Goal: Task Accomplishment & Management: Use online tool/utility

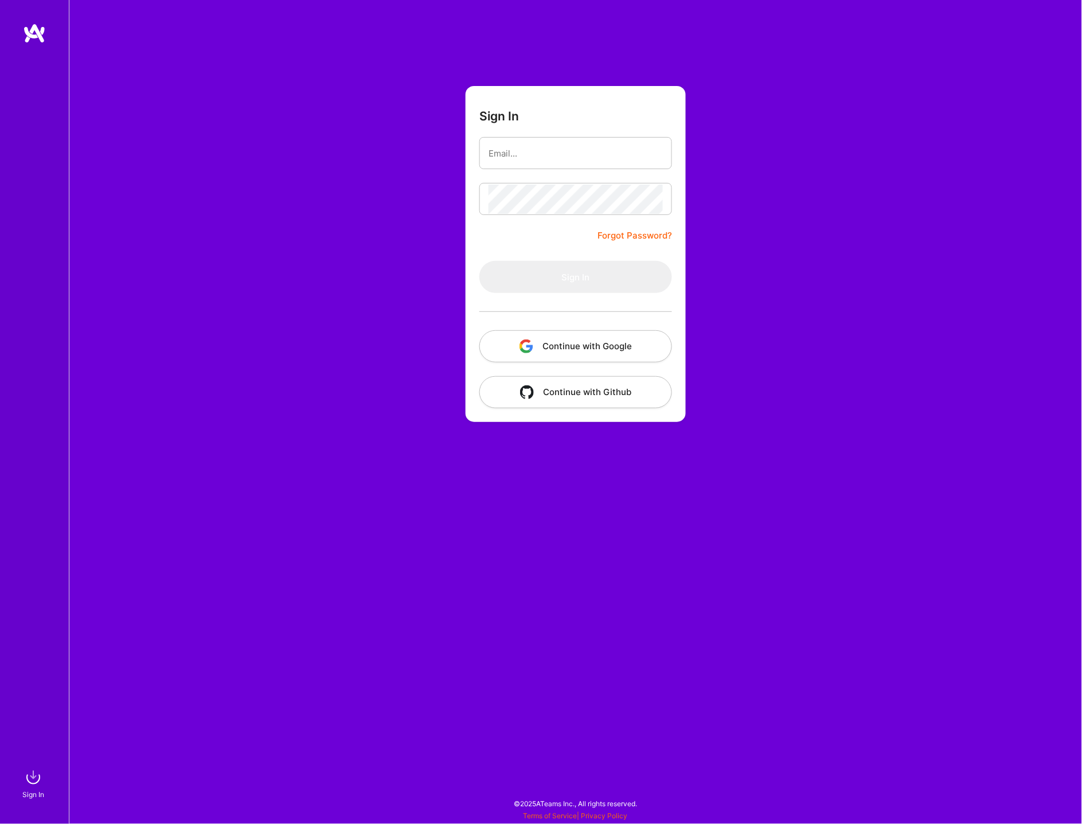
type input "[EMAIL_ADDRESS][DOMAIN_NAME]"
click at [567, 344] on button "Continue with Google" at bounding box center [575, 346] width 193 height 32
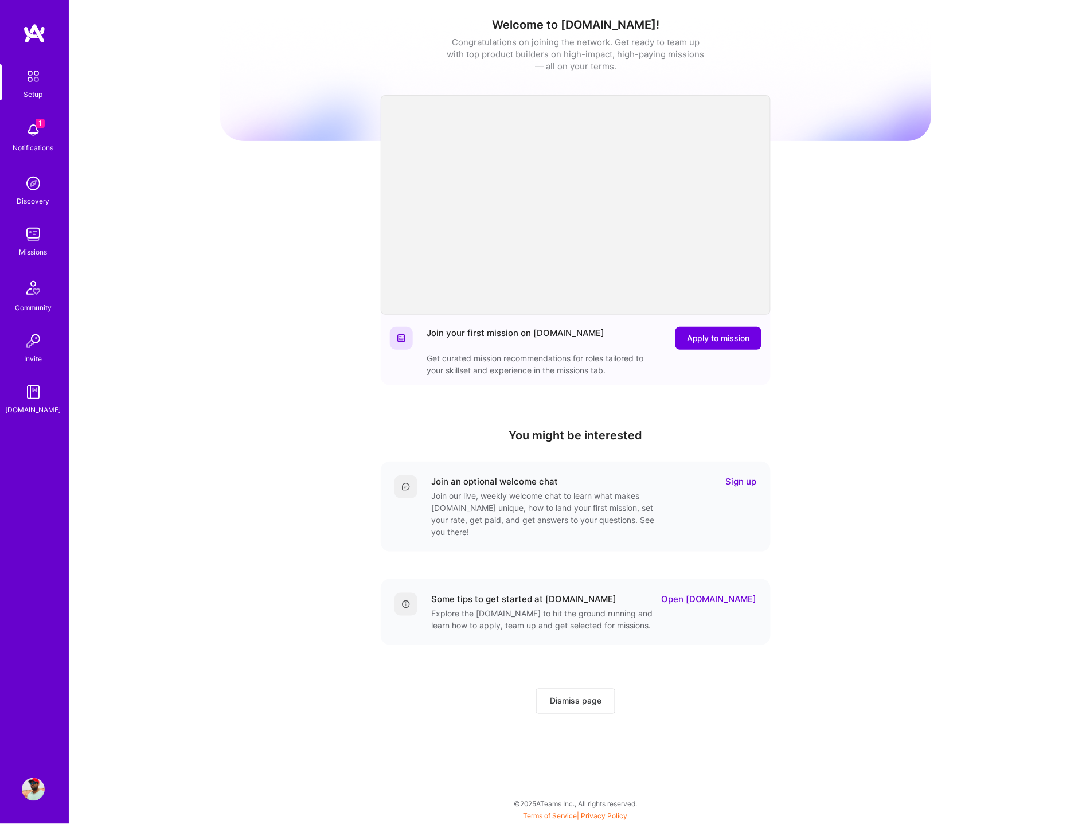
click at [34, 126] on img at bounding box center [33, 130] width 23 height 23
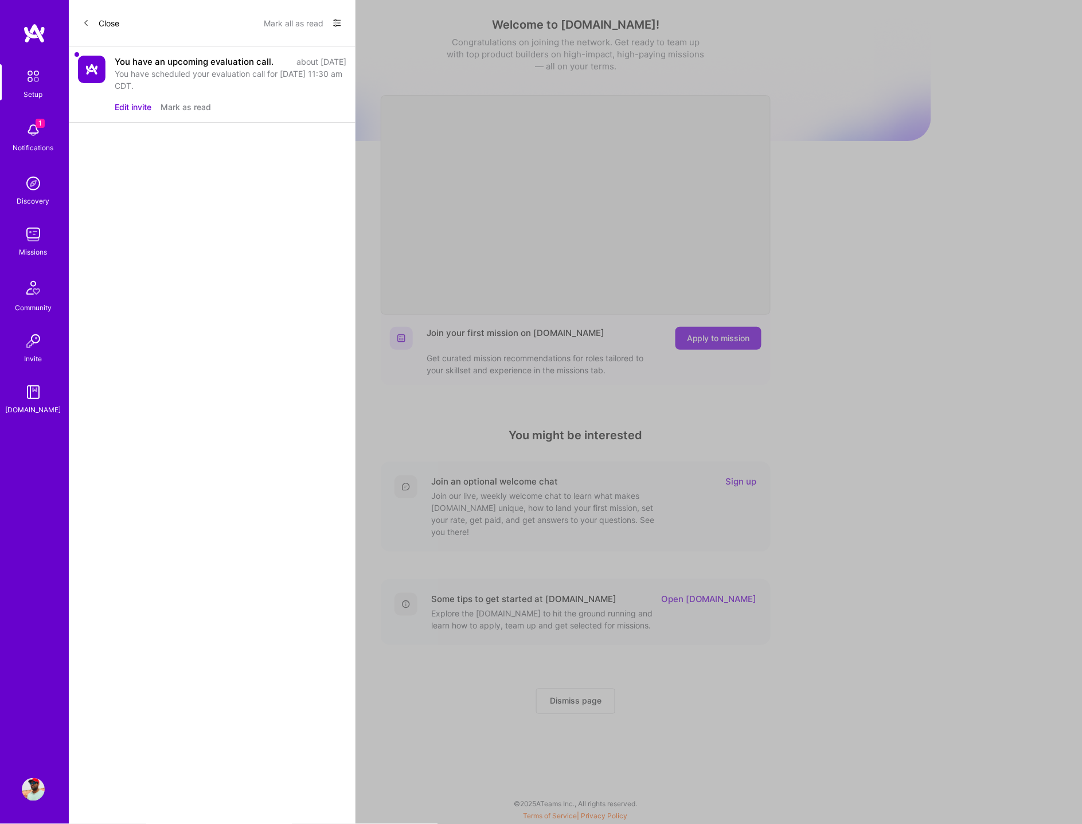
click at [185, 113] on button "Mark as read" at bounding box center [186, 107] width 50 height 12
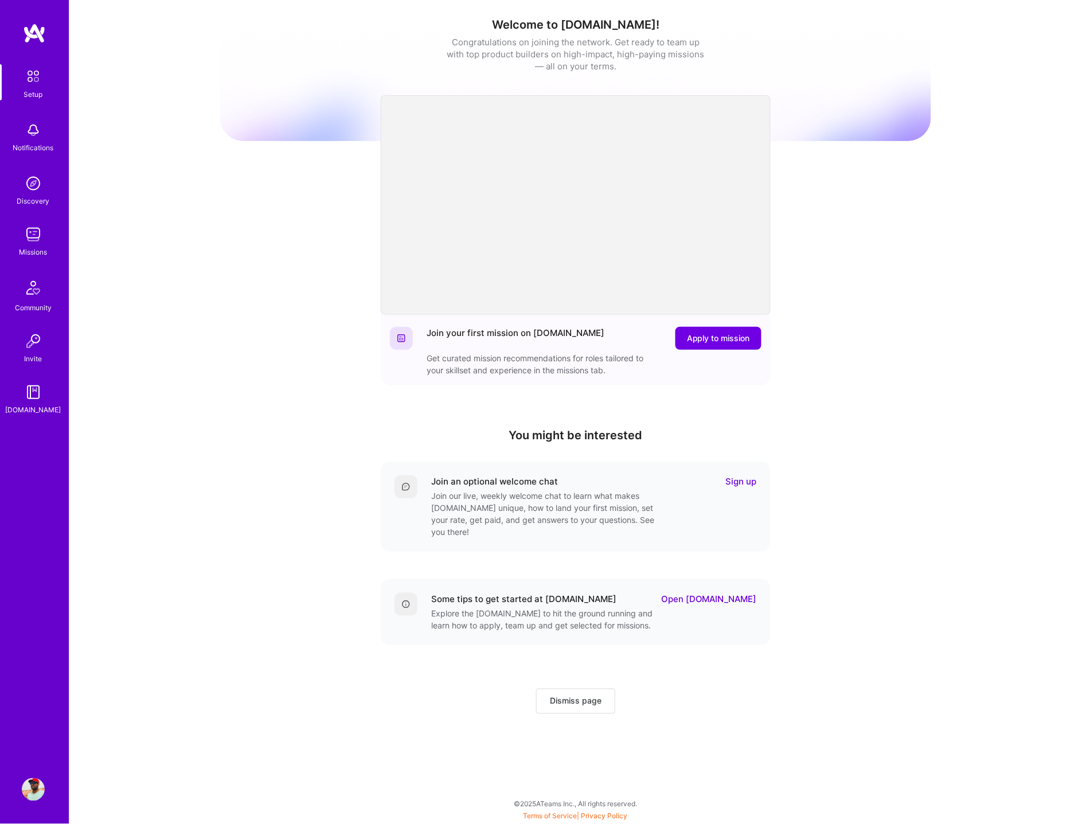
click at [37, 241] on img at bounding box center [33, 234] width 23 height 23
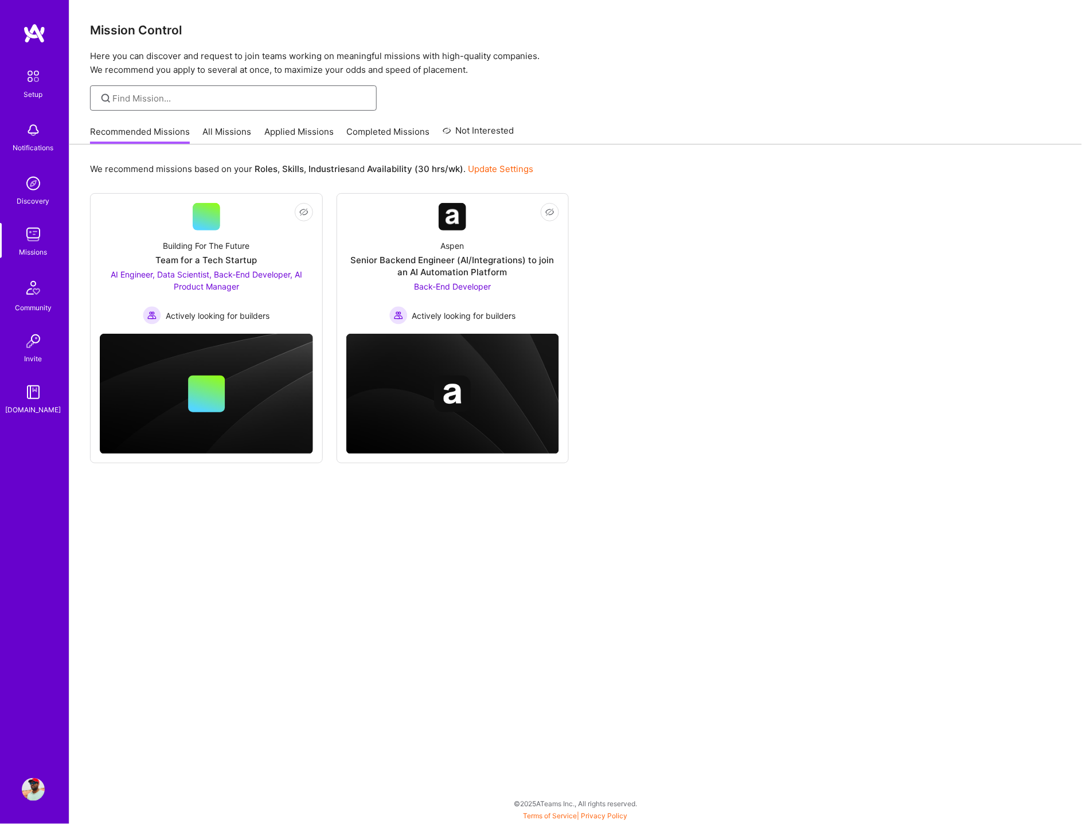
click at [216, 97] on input at bounding box center [240, 98] width 255 height 12
type input "architect"
click at [224, 129] on link "All Missions" at bounding box center [227, 135] width 49 height 19
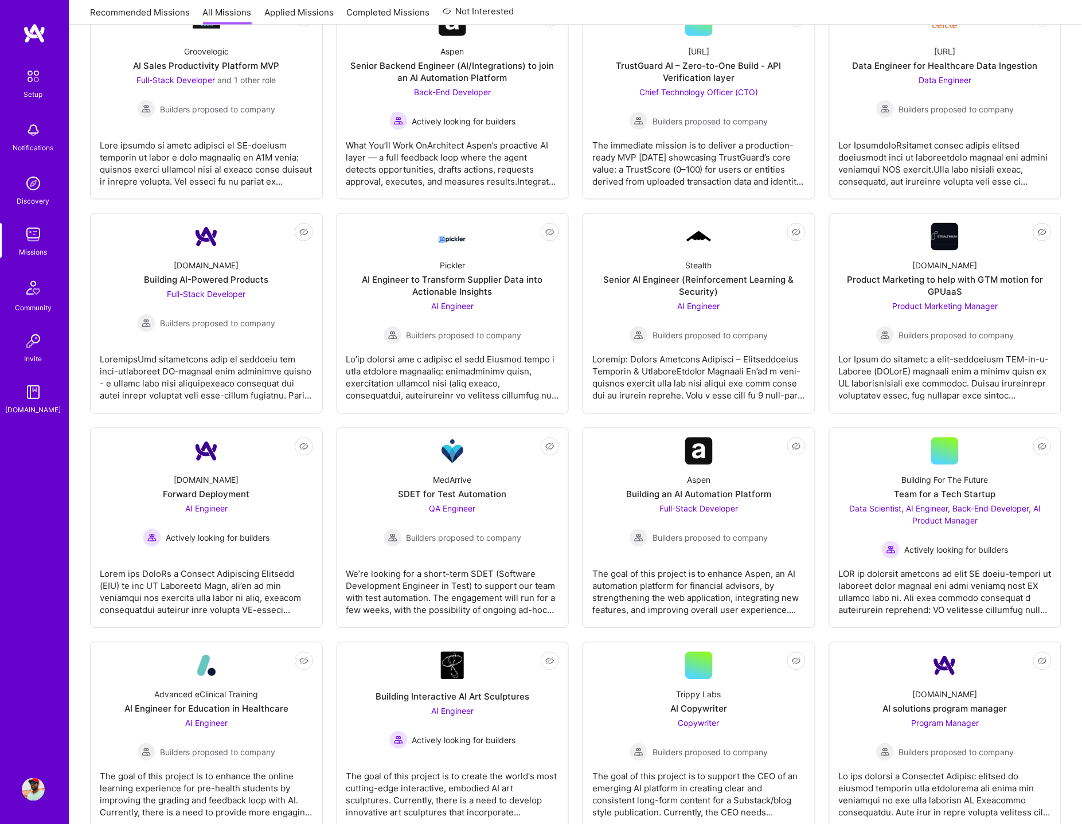
scroll to position [1124, 0]
